Goal: Task Accomplishment & Management: Use online tool/utility

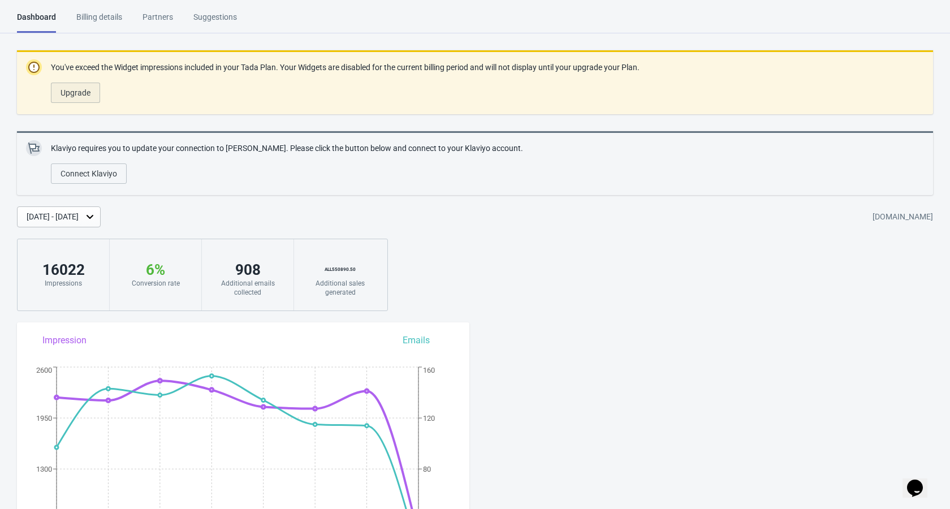
click at [80, 90] on span "Upgrade" at bounding box center [75, 92] width 30 height 9
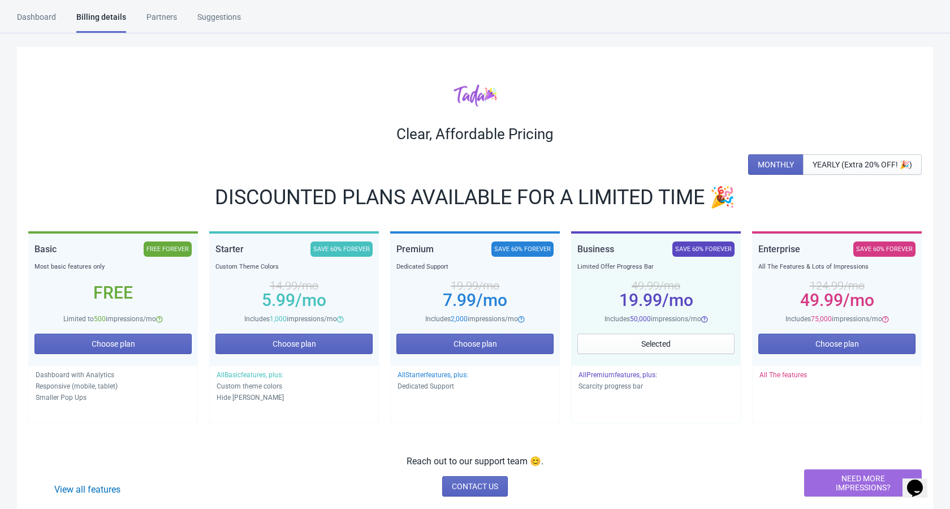
click at [44, 12] on div "Dashboard" at bounding box center [36, 21] width 39 height 20
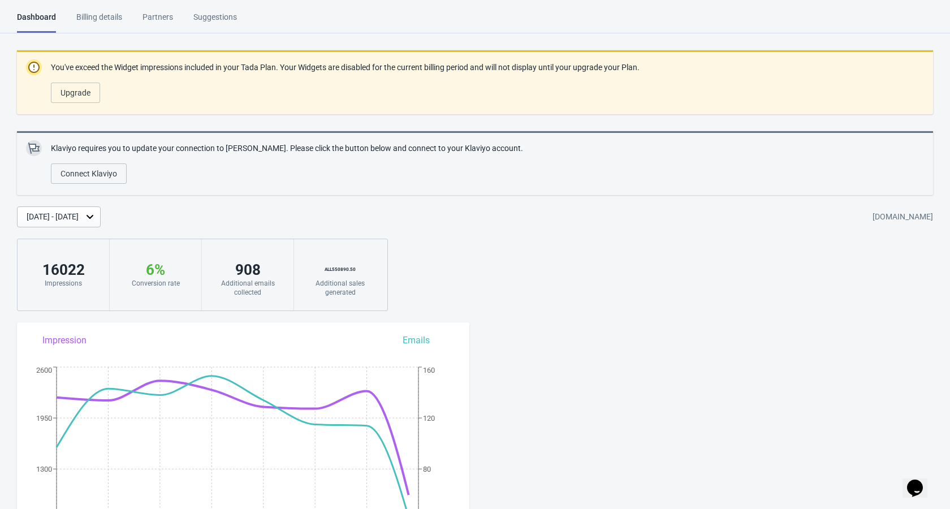
click at [79, 216] on div "[DATE] - [DATE]" at bounding box center [53, 217] width 52 height 12
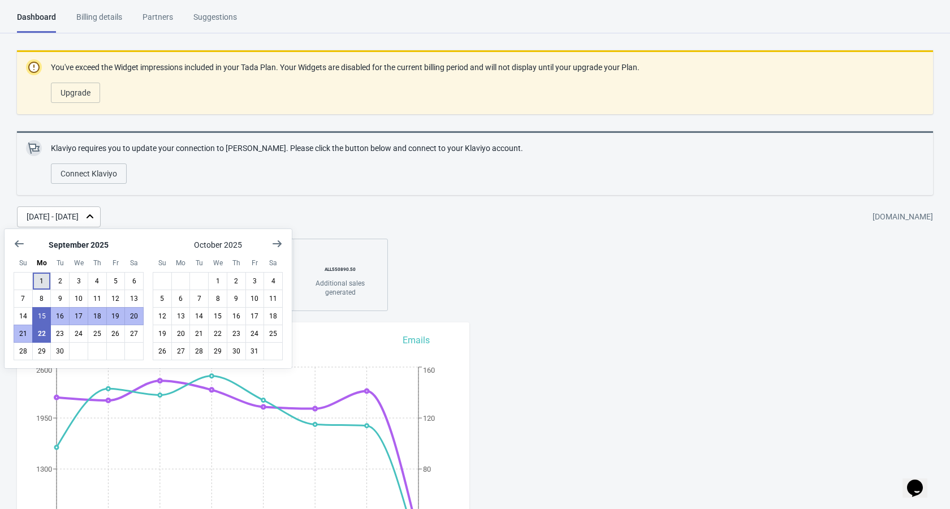
click at [42, 275] on button "1" at bounding box center [41, 281] width 19 height 18
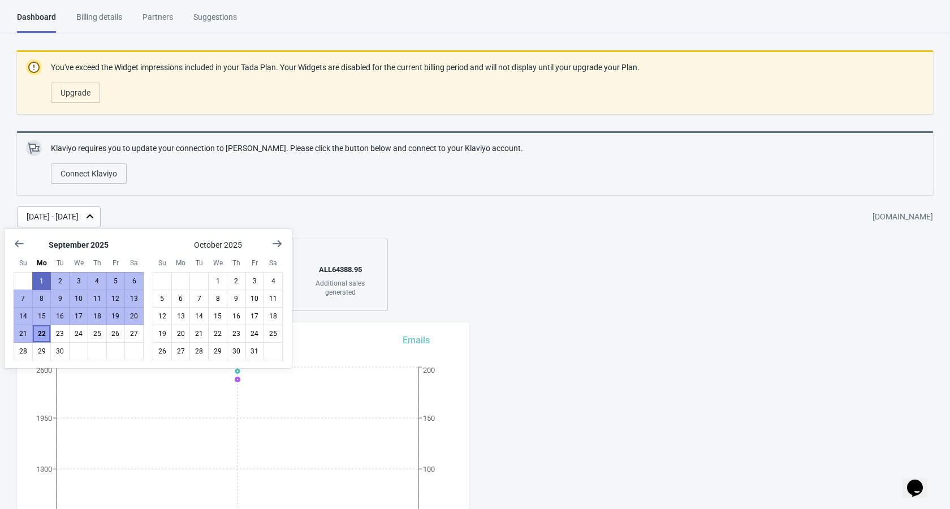
click at [40, 335] on button "22" at bounding box center [41, 333] width 19 height 18
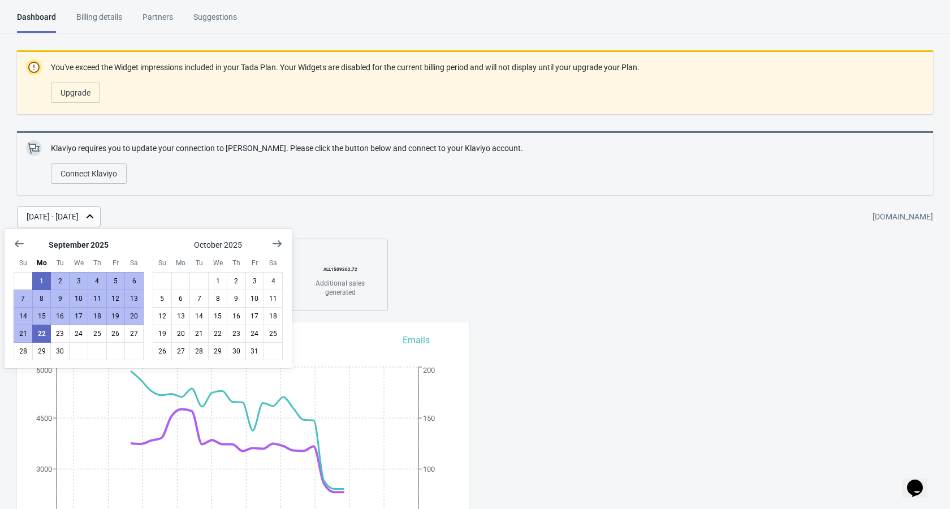
click at [248, 210] on div "[DATE] - [DATE] [DOMAIN_NAME]" at bounding box center [483, 216] width 933 height 21
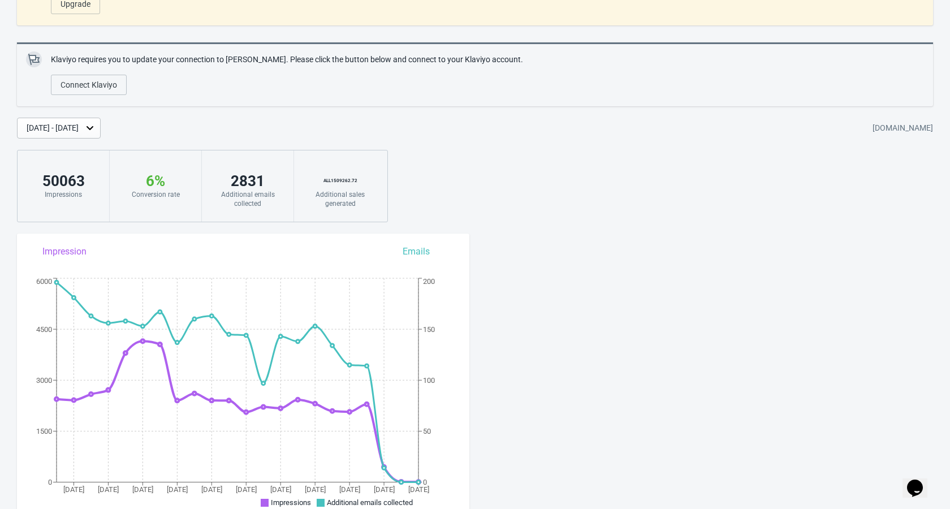
scroll to position [98, 0]
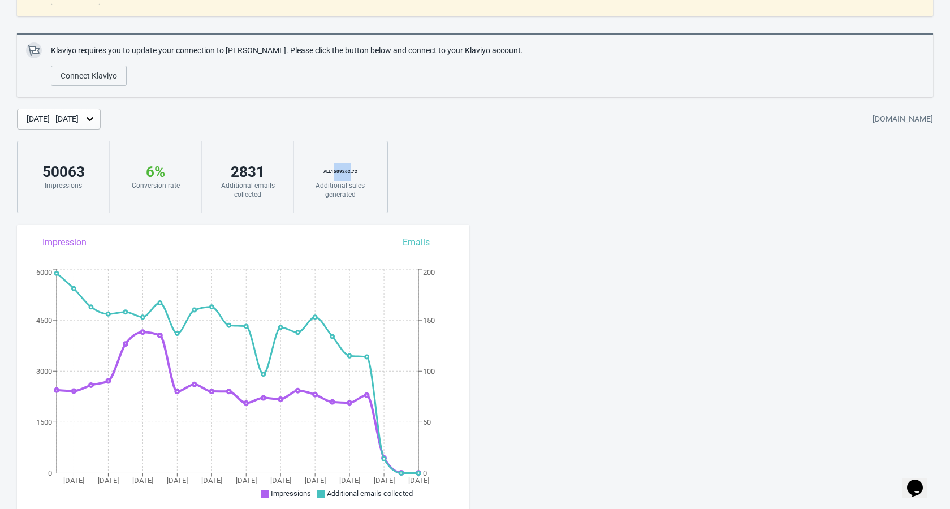
drag, startPoint x: 350, startPoint y: 171, endPoint x: 332, endPoint y: 172, distance: 18.1
click at [332, 172] on div "ALL 1509262.72" at bounding box center [340, 172] width 70 height 18
click at [246, 116] on div "[DATE] - [DATE] [DOMAIN_NAME]" at bounding box center [483, 119] width 933 height 21
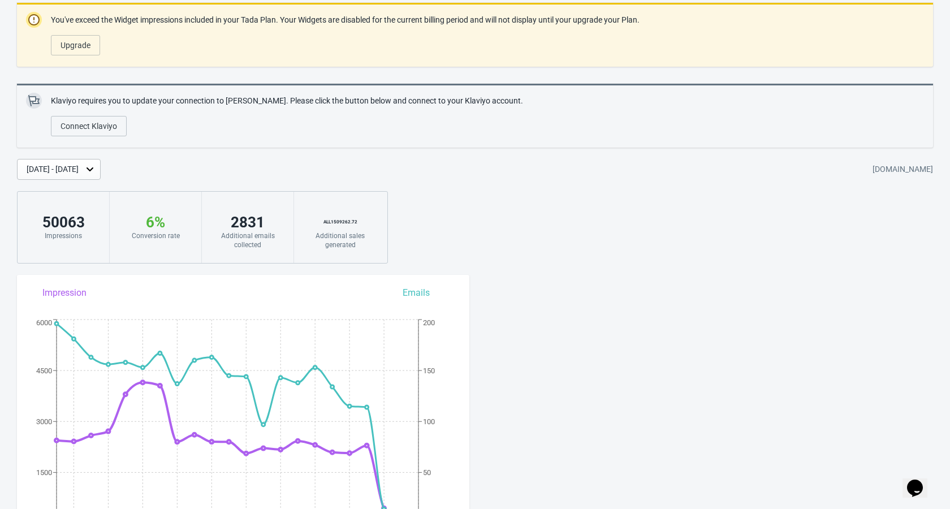
scroll to position [0, 0]
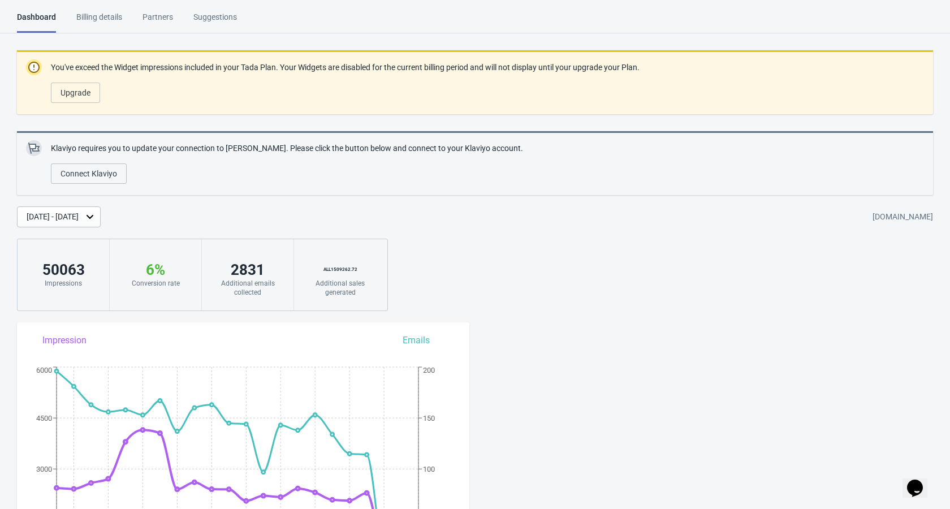
click at [88, 17] on div "Billing details" at bounding box center [99, 21] width 46 height 20
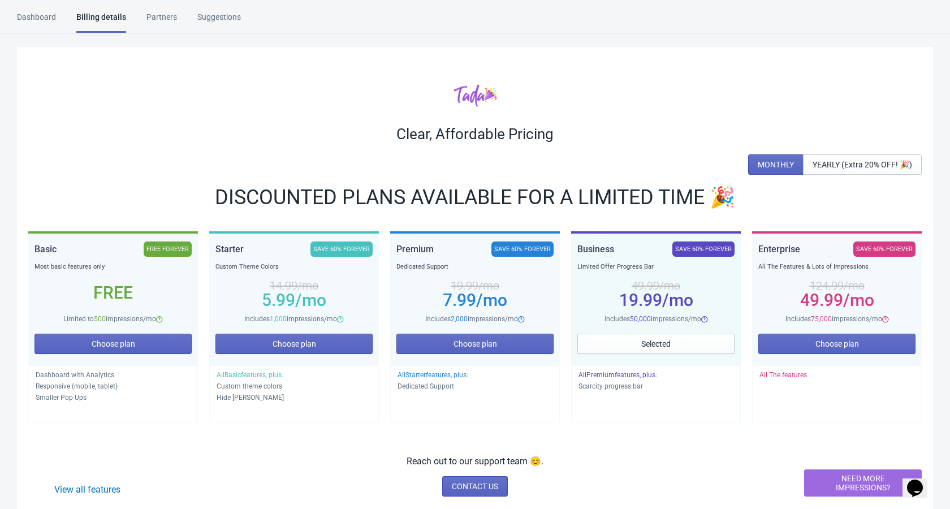
click at [135, 16] on div "Dashboard Billing details Partners Suggestions" at bounding box center [139, 21] width 244 height 21
click at [167, 23] on div "Partners" at bounding box center [161, 21] width 31 height 20
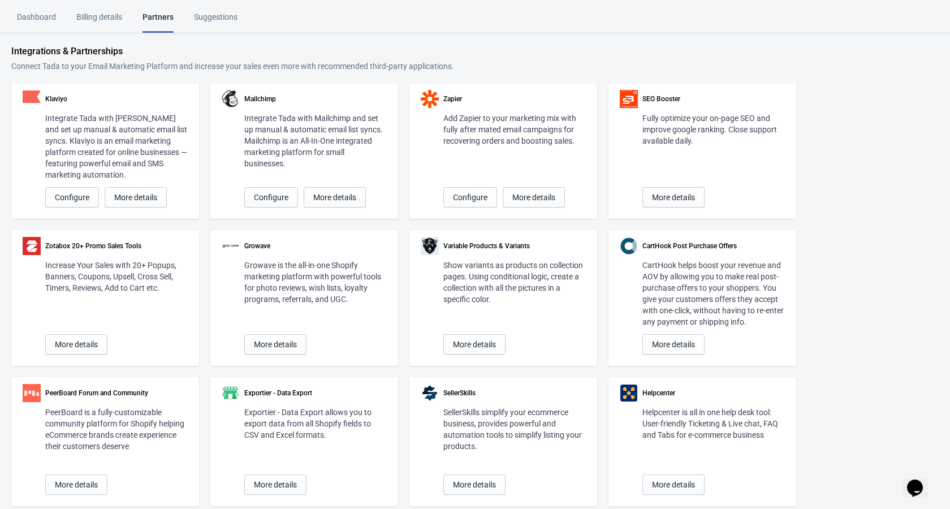
click at [209, 18] on div "Suggestions" at bounding box center [216, 21] width 44 height 20
click at [103, 21] on div "Billing details" at bounding box center [99, 21] width 46 height 20
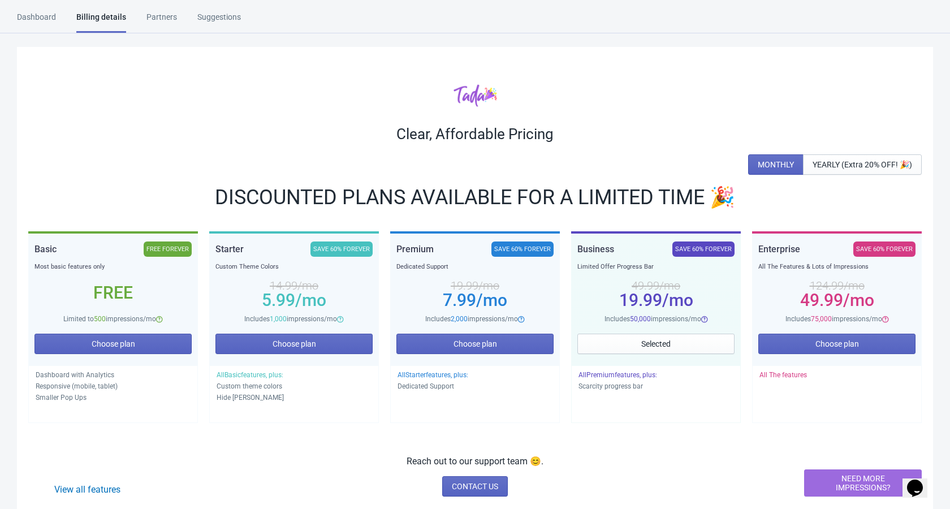
click at [228, 16] on div "Suggestions" at bounding box center [219, 21] width 44 height 20
click at [53, 27] on div "Dashboard" at bounding box center [36, 21] width 39 height 20
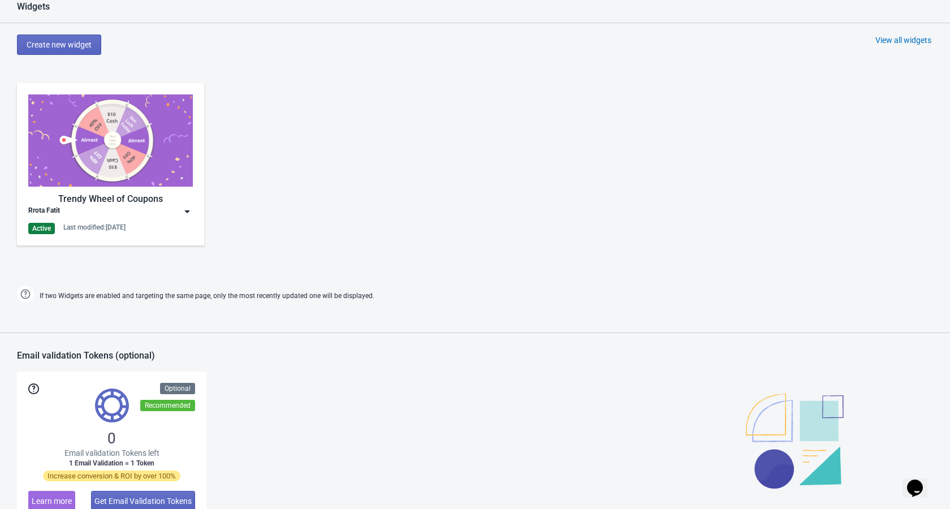
scroll to position [849, 0]
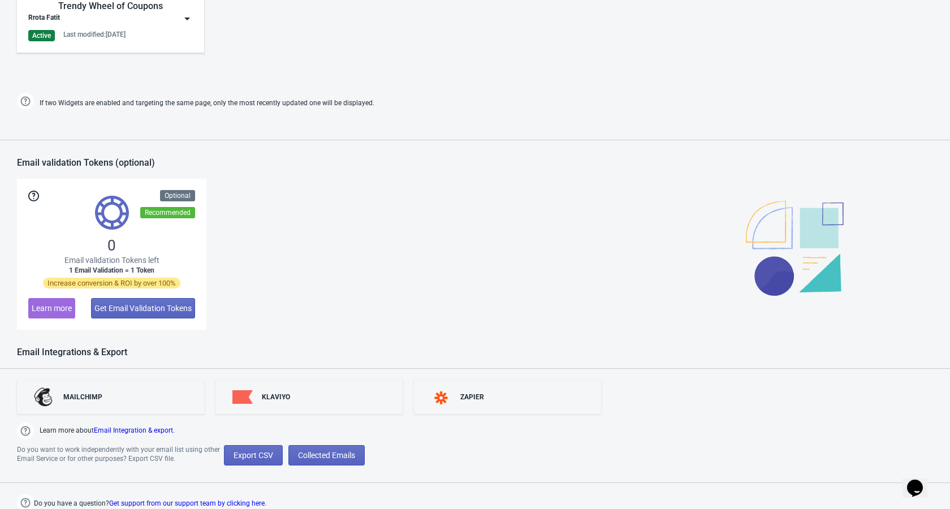
click at [147, 228] on div "0 Email validation Tokens left 1 Email Validation = 1 Token Increase conversion…" at bounding box center [111, 254] width 189 height 151
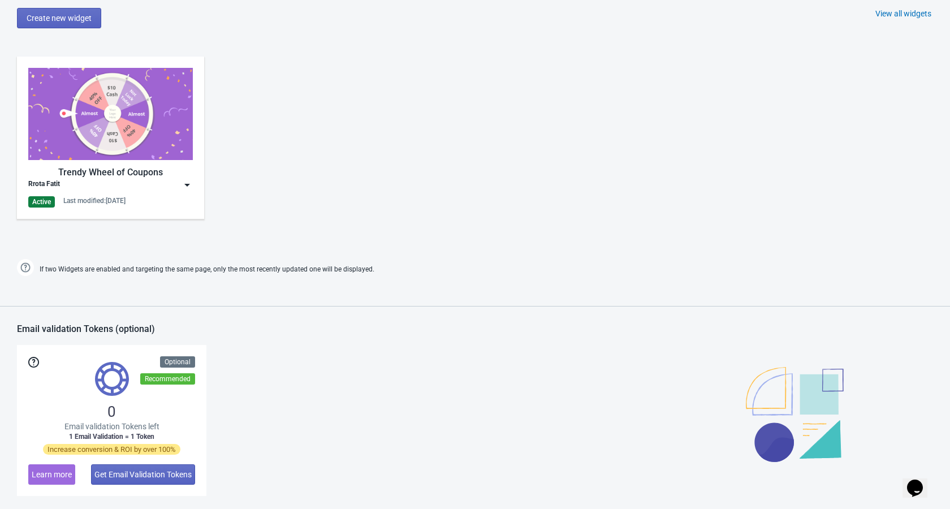
scroll to position [678, 0]
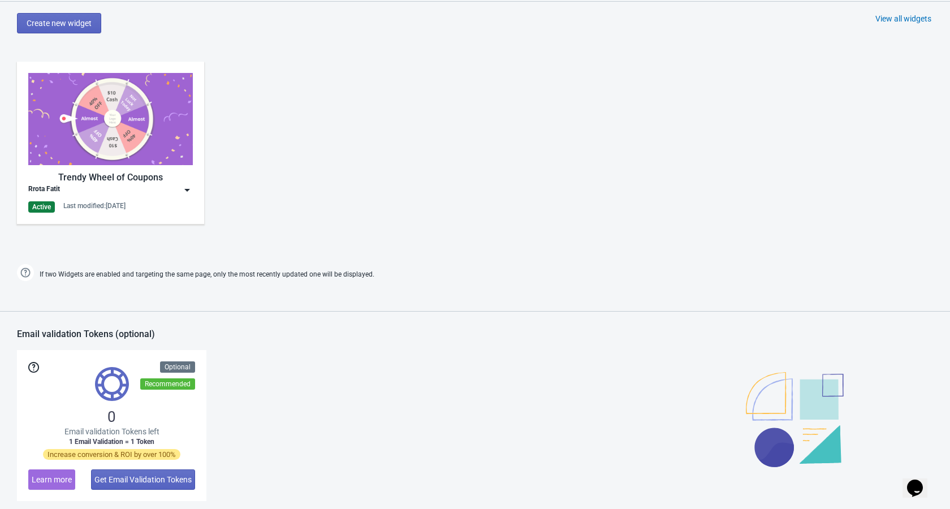
click at [140, 163] on div "Trendy Wheel of Coupons Rrota Fatit Active Last modified: [DATE]" at bounding box center [110, 143] width 165 height 140
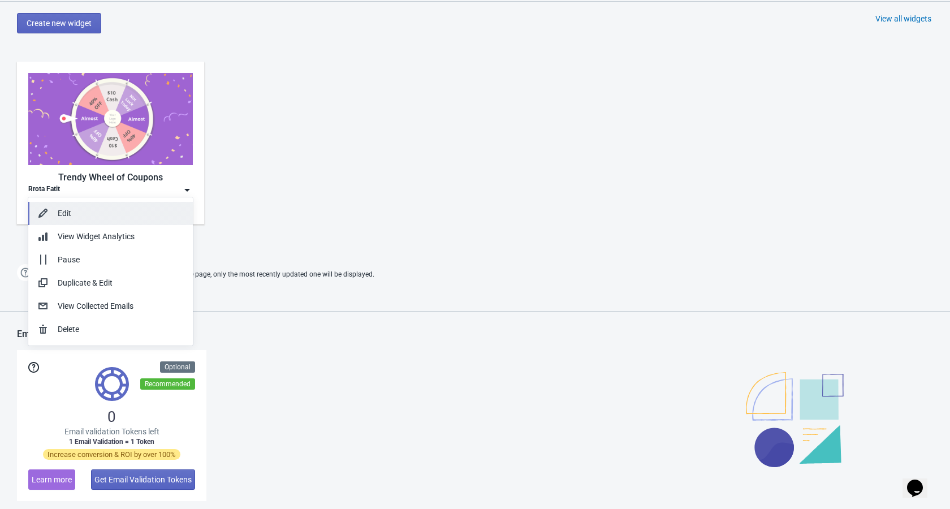
click at [133, 205] on button "Edit" at bounding box center [110, 213] width 165 height 23
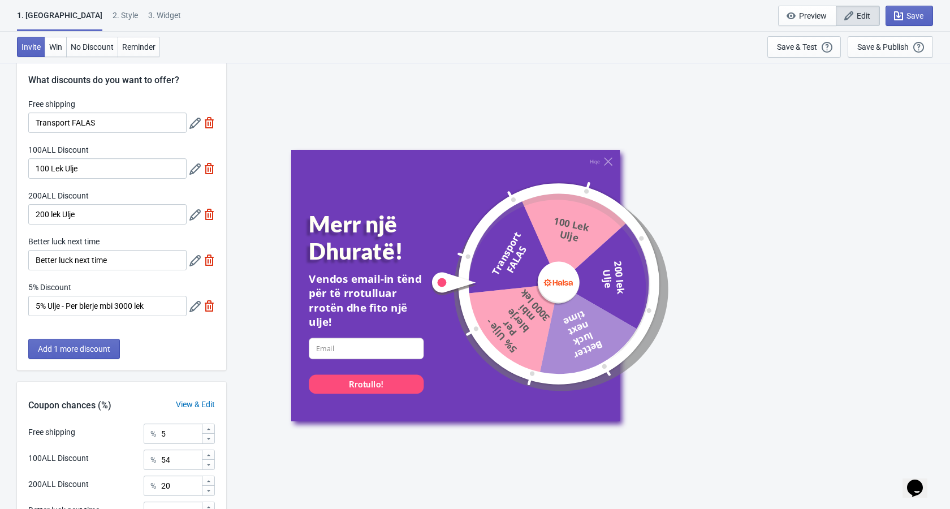
scroll to position [10, 0]
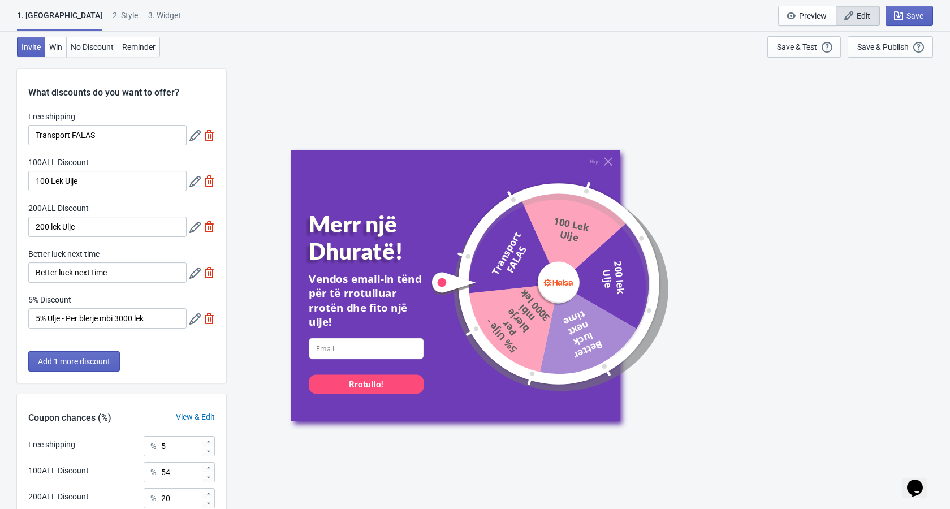
click at [196, 227] on icon at bounding box center [194, 227] width 11 height 11
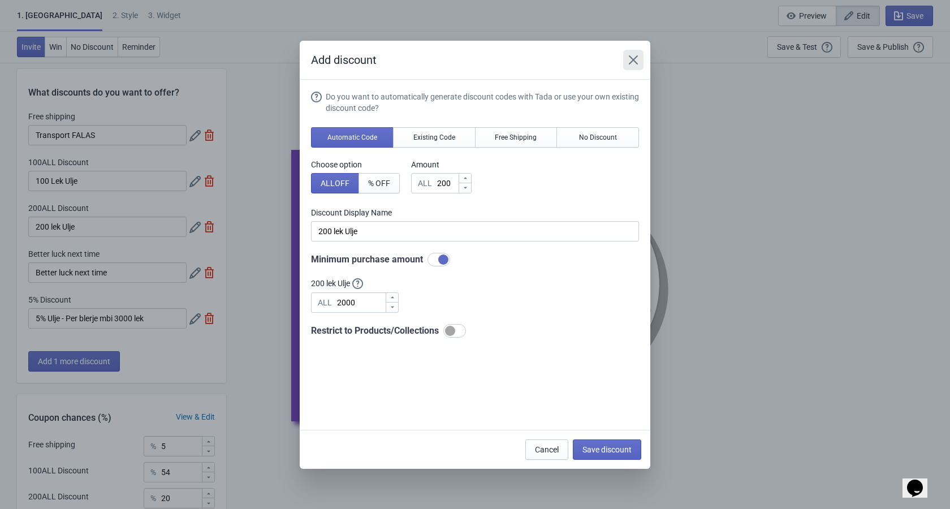
click at [640, 63] on button "Close" at bounding box center [633, 60] width 20 height 20
